Goal: Information Seeking & Learning: Learn about a topic

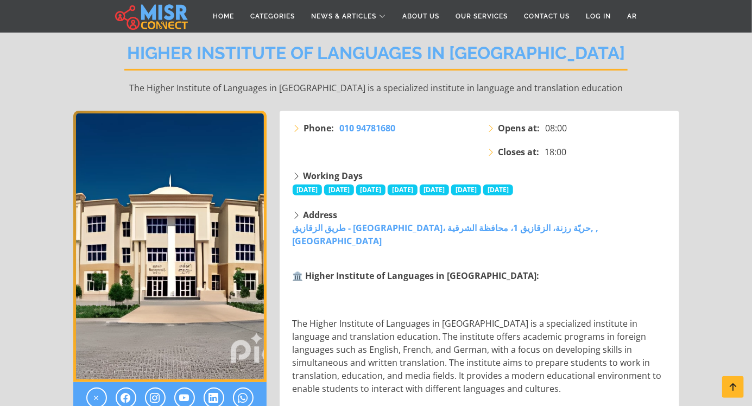
scroll to position [115, 0]
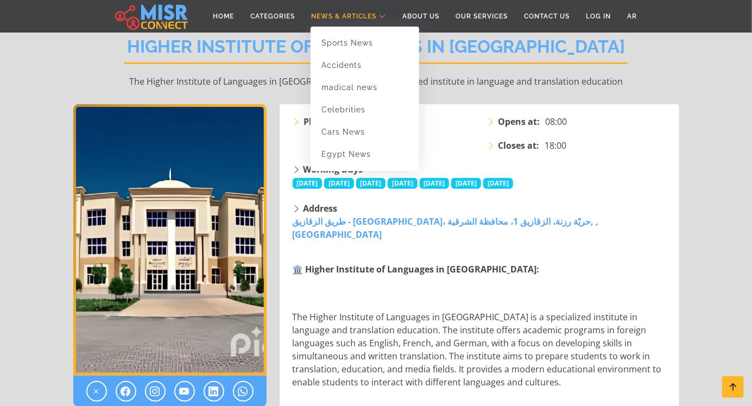
click at [324, 14] on span "News & Articles" at bounding box center [343, 16] width 65 height 10
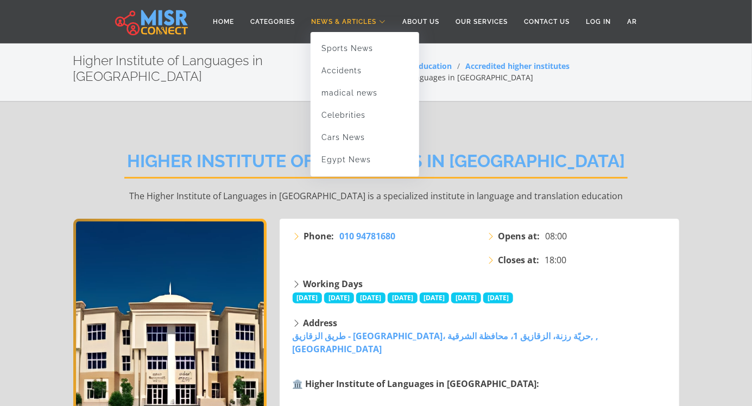
click at [359, 14] on link "News & Articles" at bounding box center [348, 21] width 91 height 21
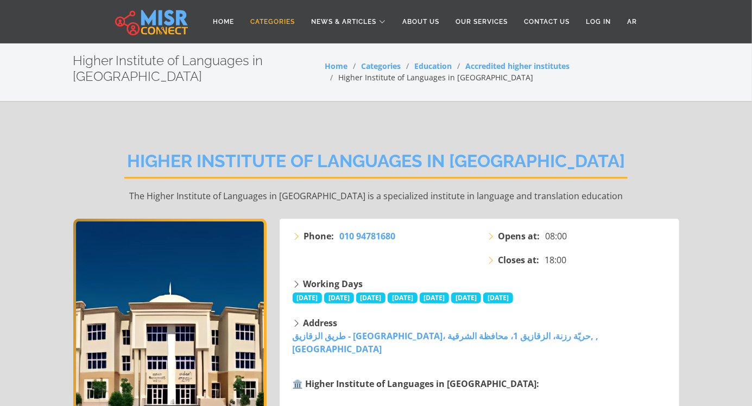
click at [274, 23] on link "Categories" at bounding box center [272, 21] width 61 height 21
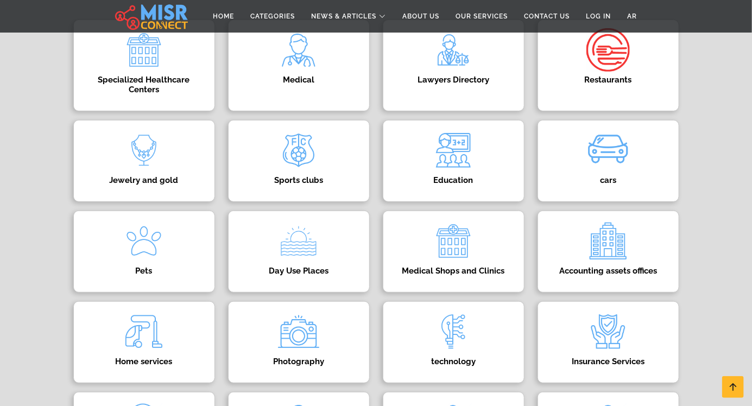
scroll to position [230, 0]
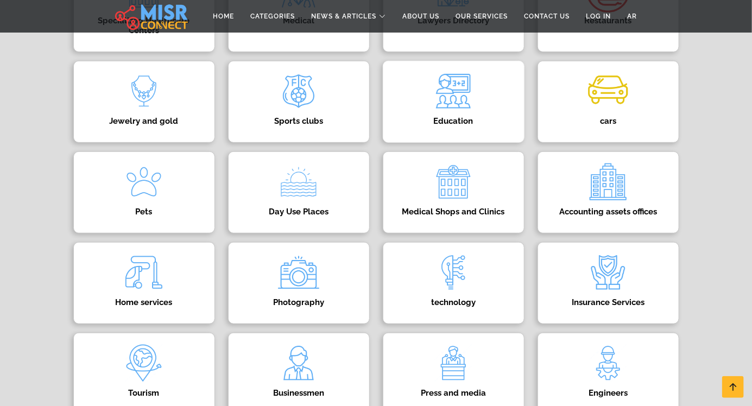
click at [472, 104] on img at bounding box center [453, 91] width 43 height 43
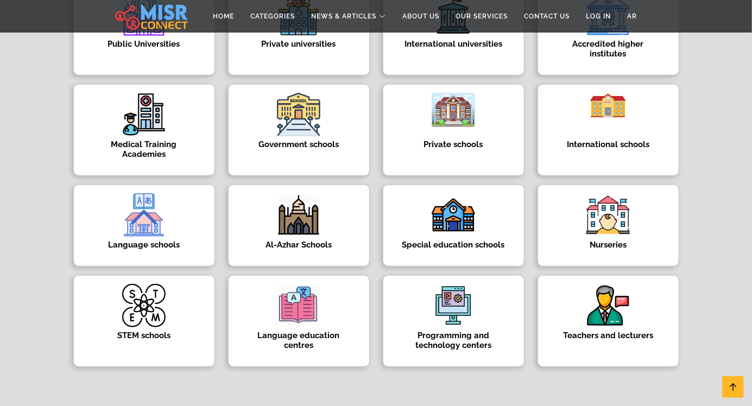
scroll to position [224, 0]
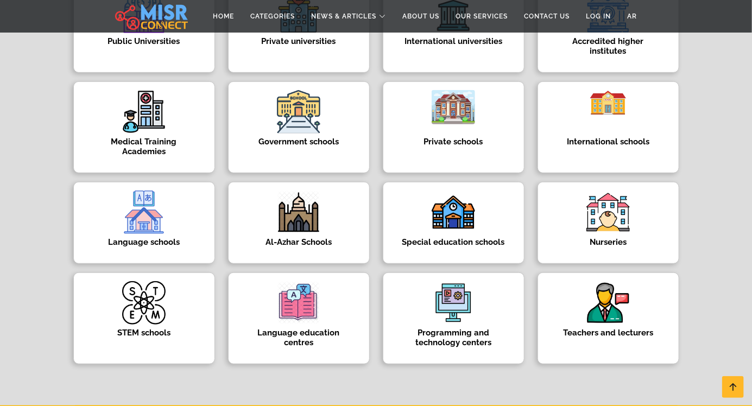
click at [307, 328] on h4 "Language education centres" at bounding box center [299, 338] width 108 height 20
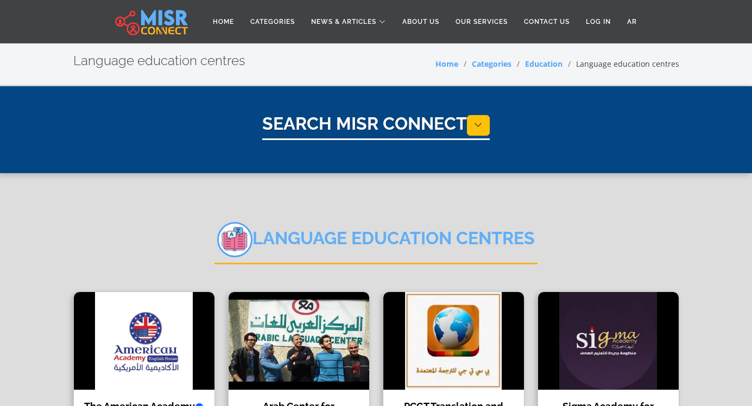
select select "*********"
select select "**********"
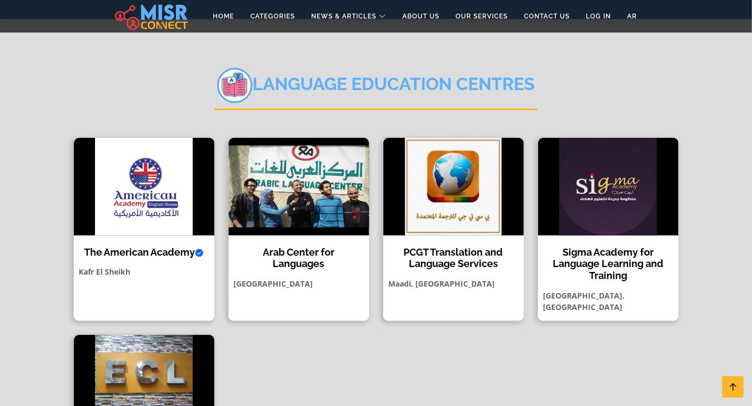
scroll to position [154, 0]
click at [312, 279] on p "[GEOGRAPHIC_DATA]" at bounding box center [299, 283] width 141 height 11
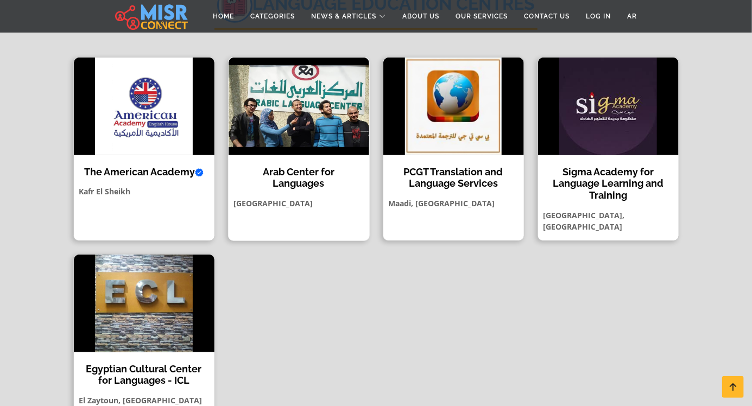
scroll to position [236, 0]
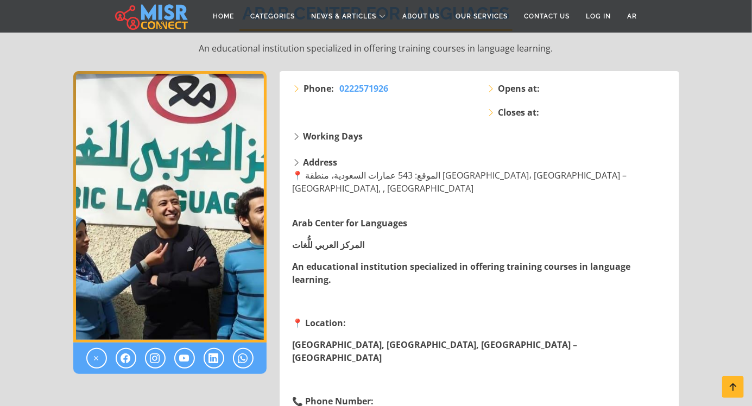
scroll to position [76, 0]
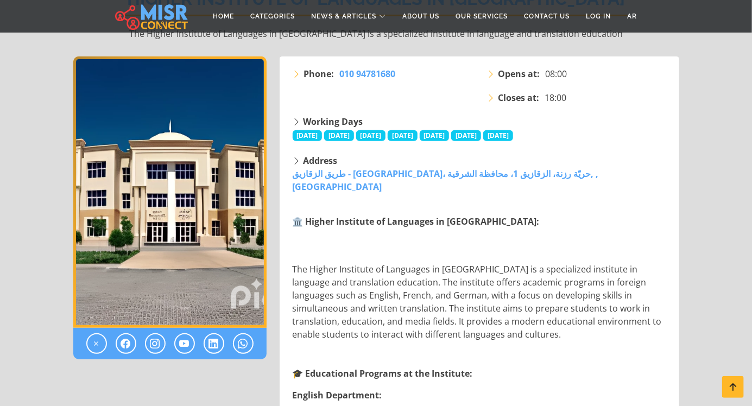
scroll to position [161, 0]
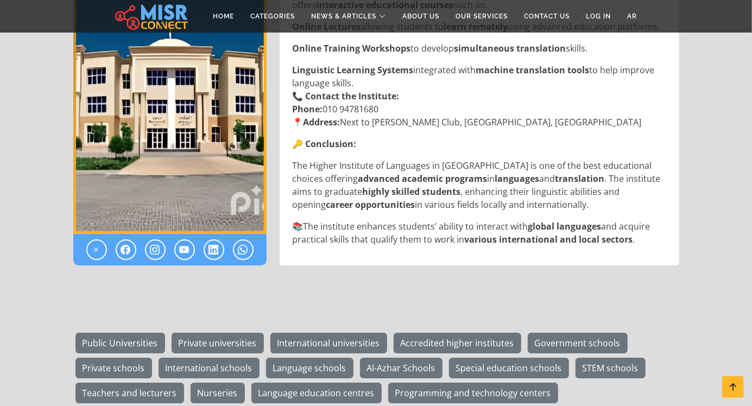
scroll to position [1454, 0]
